Goal: Task Accomplishment & Management: Manage account settings

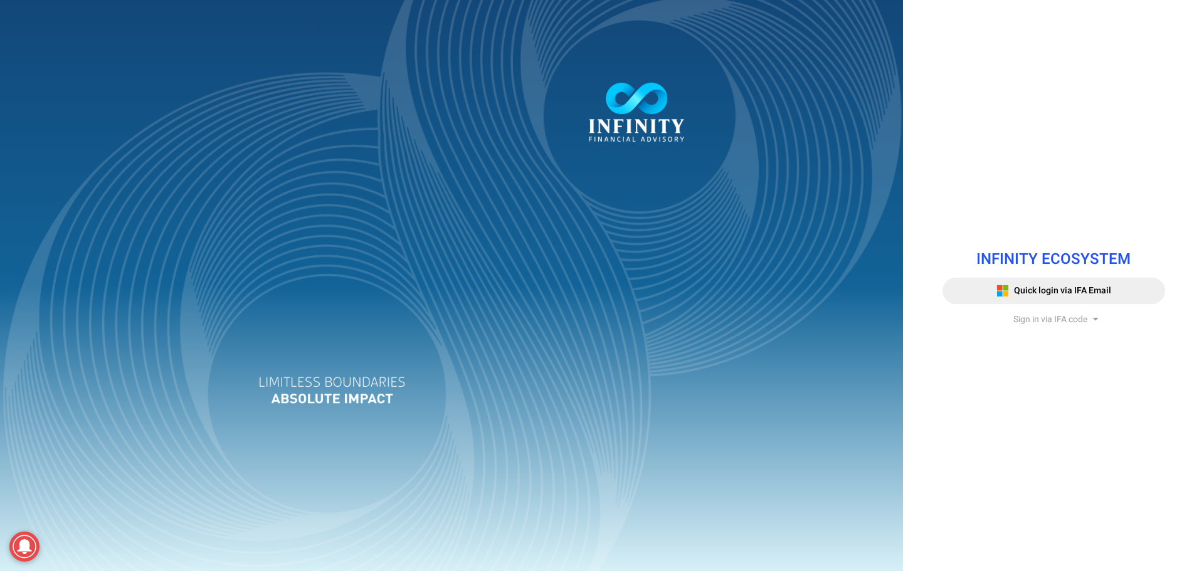
click at [1076, 317] on span "Sign in via IFA code" at bounding box center [1050, 319] width 74 height 13
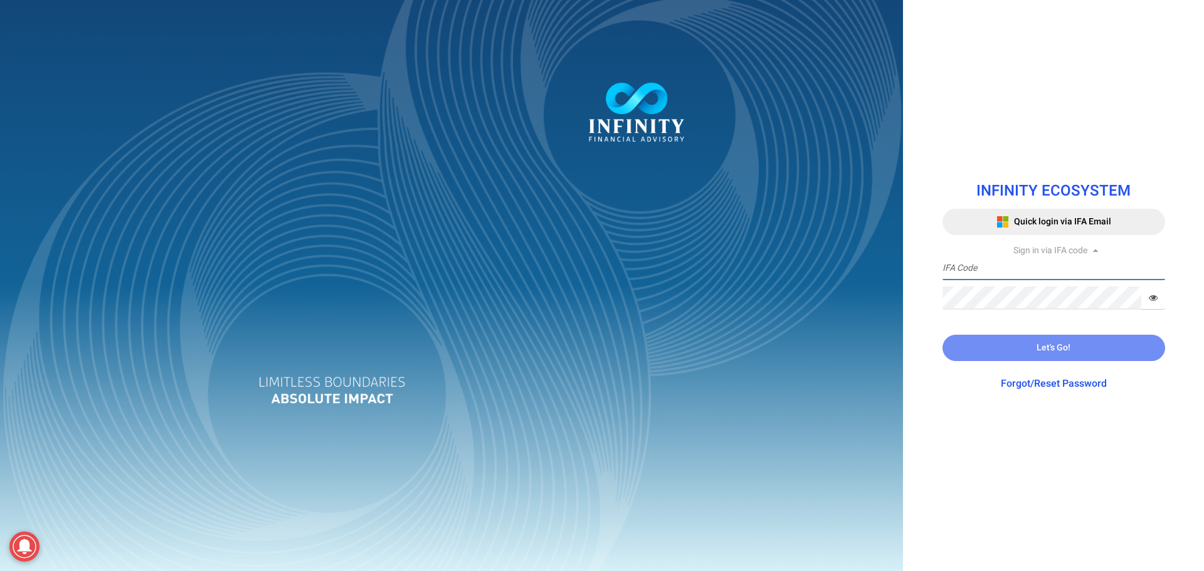
click at [1019, 274] on input "text" at bounding box center [1053, 268] width 223 height 23
paste input "IFA0168"
type input "IFA0168"
click at [1006, 285] on div "IFA0168 IFA Code Required Password Required" at bounding box center [1053, 283] width 223 height 53
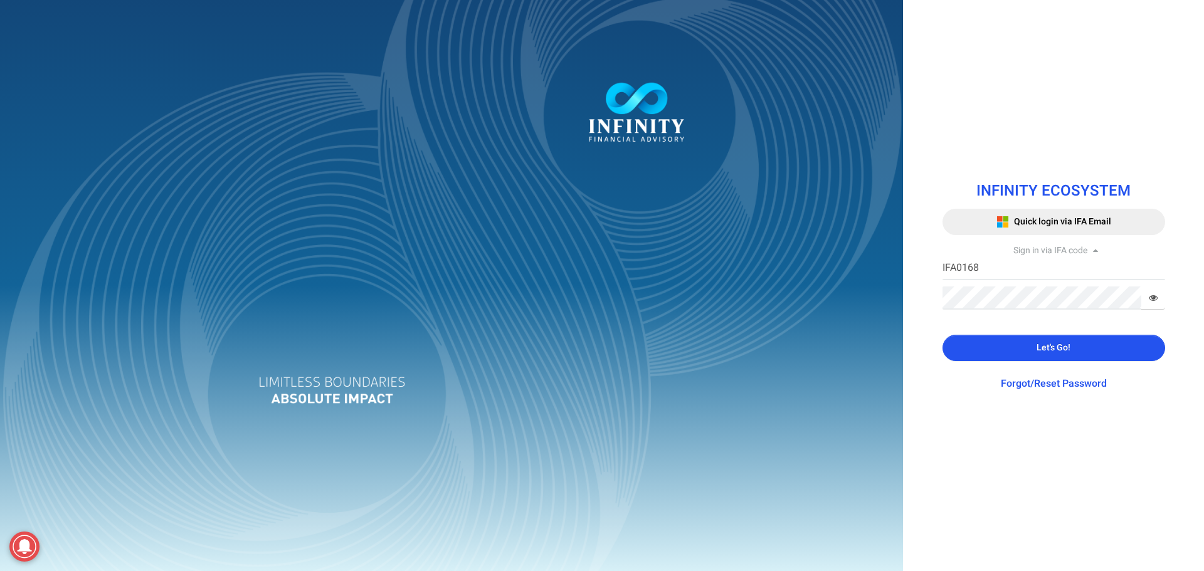
click at [1073, 347] on button "Let's Go!" at bounding box center [1053, 348] width 223 height 26
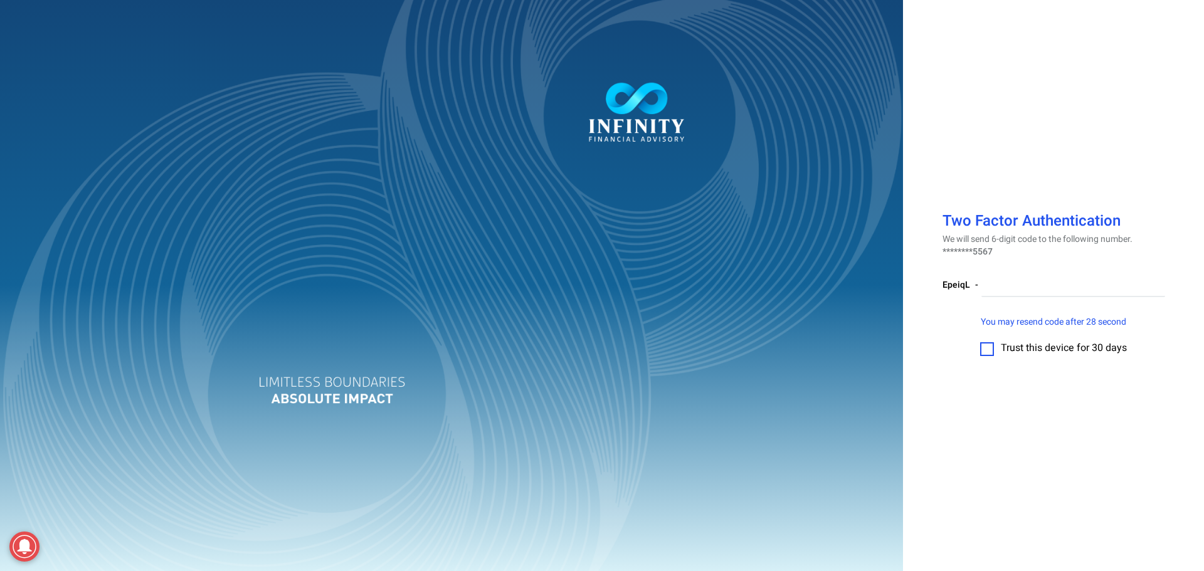
click at [992, 354] on label at bounding box center [987, 349] width 14 height 14
click at [987, 345] on input "checkbox" at bounding box center [987, 345] width 0 height 0
click at [994, 282] on input "number" at bounding box center [1073, 285] width 184 height 23
paste input "343646"
type input "343646"
